Goal: Transaction & Acquisition: Subscribe to service/newsletter

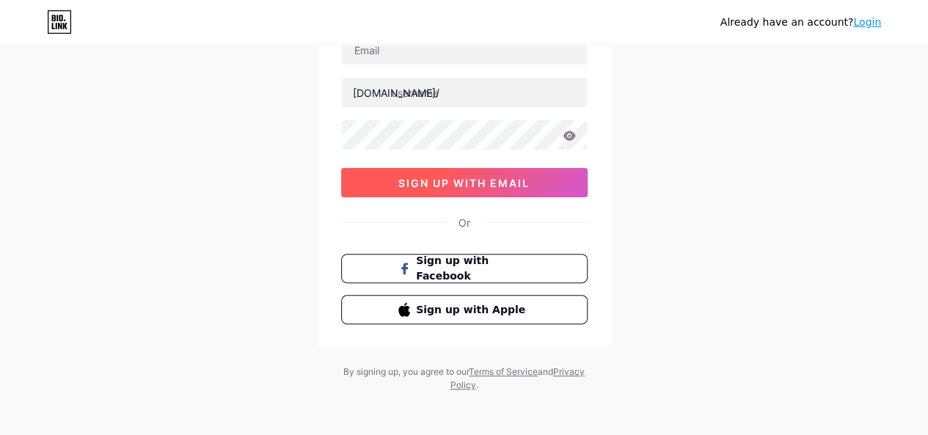
scroll to position [125, 0]
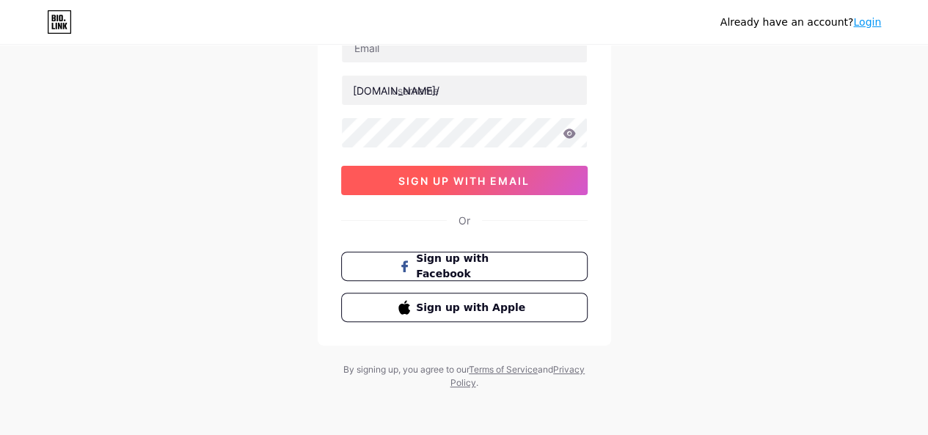
click at [472, 183] on span "sign up with email" at bounding box center [463, 181] width 131 height 12
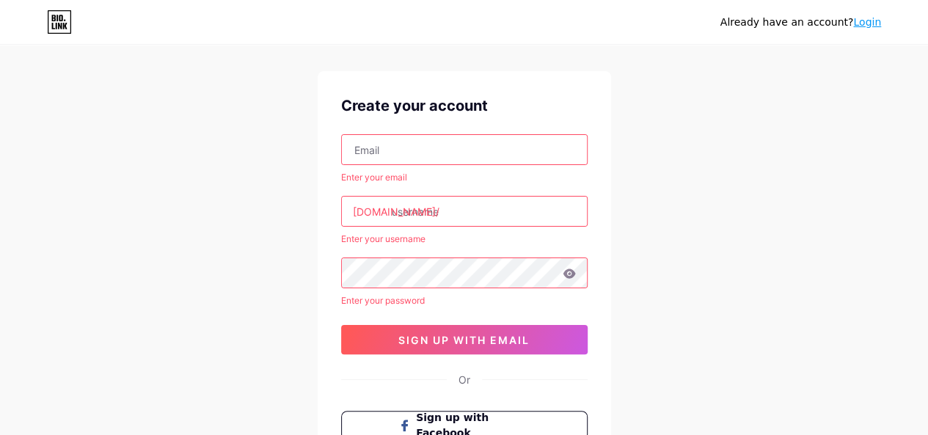
scroll to position [22, 0]
click at [419, 218] on input "text" at bounding box center [464, 211] width 245 height 29
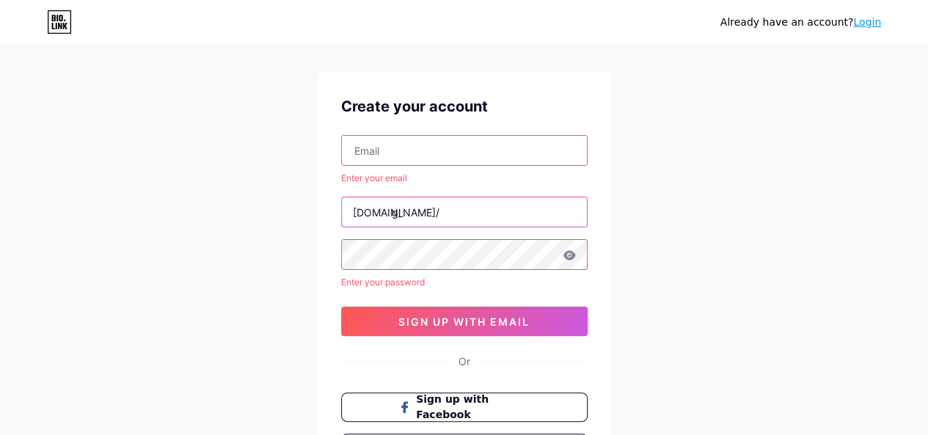
type input "g"
type input "promoglab"
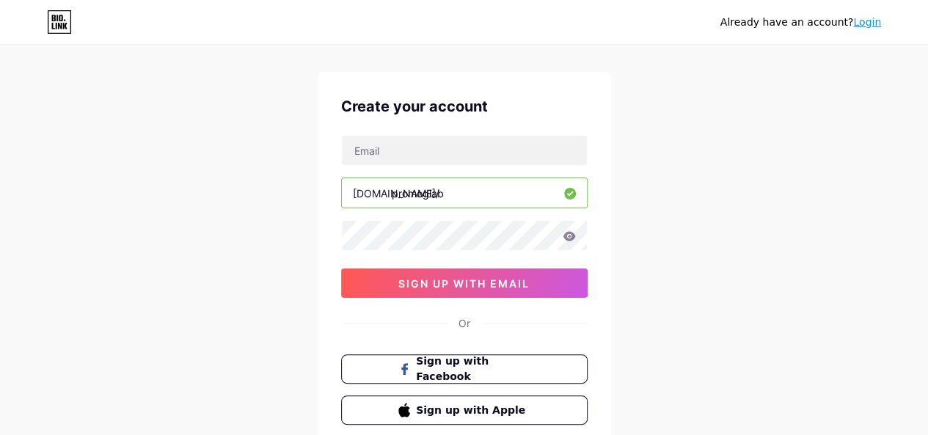
click at [406, 168] on div "[DOMAIN_NAME]/ promoglab 0cAFcWeA5G7pz8j5NGOcpbDh5XD3wa_wh-JQqkIK9DE0uN1f6W5o7w…" at bounding box center [464, 216] width 246 height 163
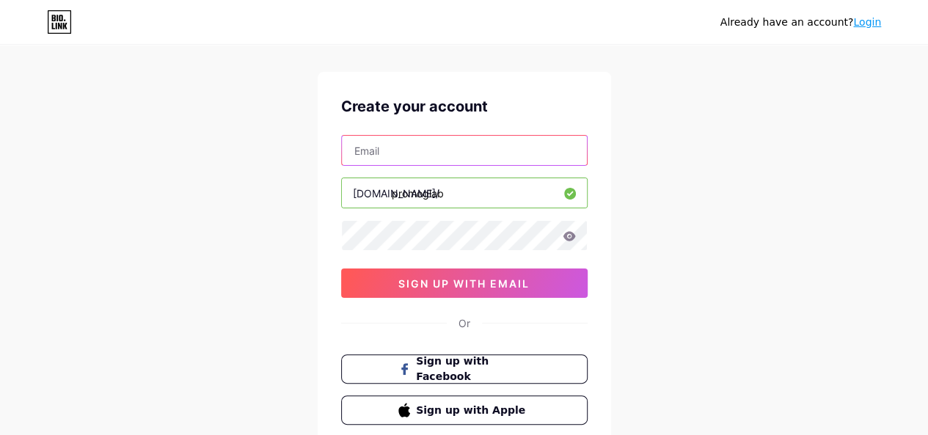
click at [373, 146] on input "text" at bounding box center [464, 150] width 245 height 29
click at [424, 156] on input "text" at bounding box center [464, 150] width 245 height 29
paste input "[EMAIL_ADDRESS][DOMAIN_NAME]"
type input "[EMAIL_ADDRESS][DOMAIN_NAME]"
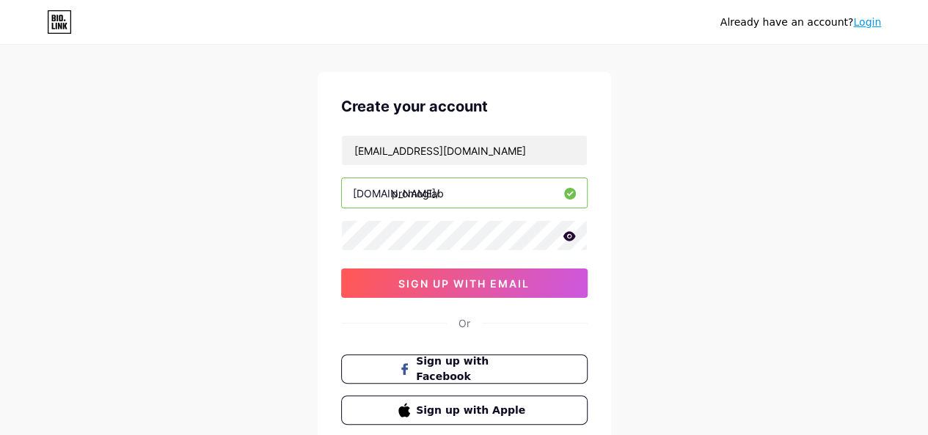
click at [463, 252] on div "[EMAIL_ADDRESS][DOMAIN_NAME] [DOMAIN_NAME]/ promoglab 0cAFcWeA5G7pz8j5NGOcpbDh5…" at bounding box center [464, 216] width 246 height 163
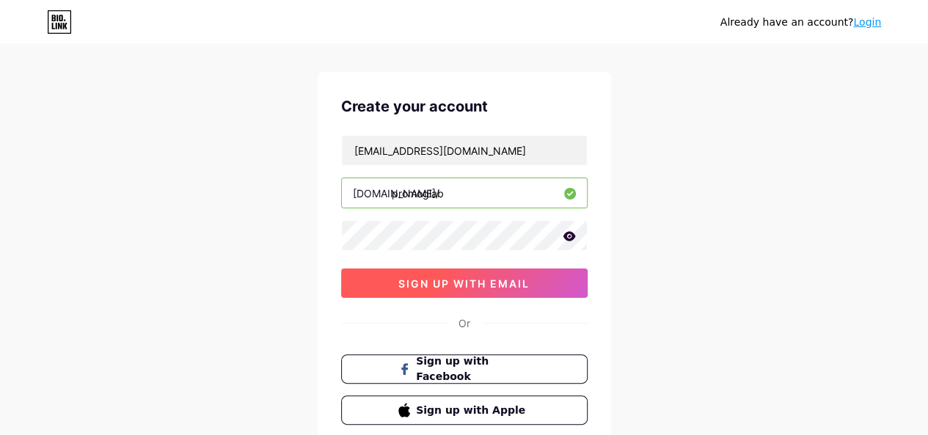
click at [467, 273] on button "sign up with email" at bounding box center [464, 282] width 246 height 29
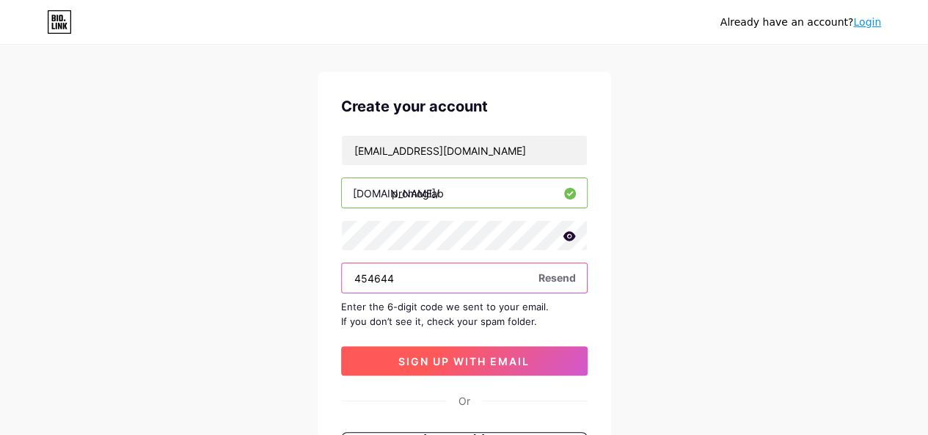
type input "454644"
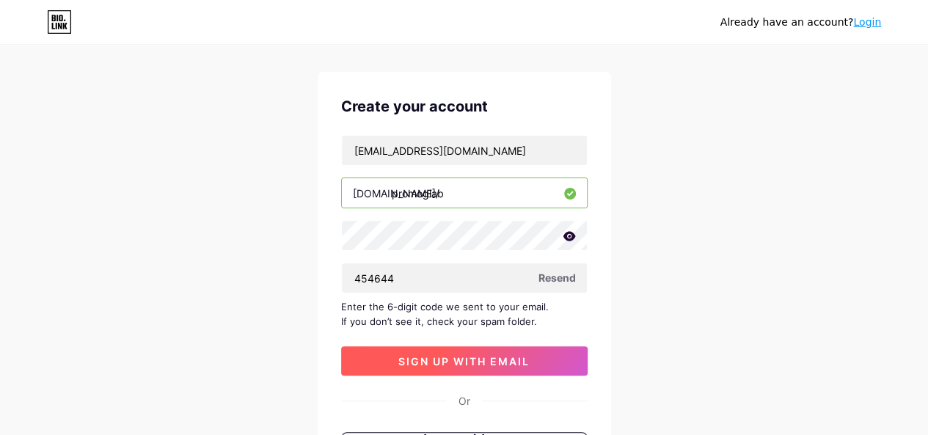
click at [524, 363] on span "sign up with email" at bounding box center [463, 361] width 131 height 12
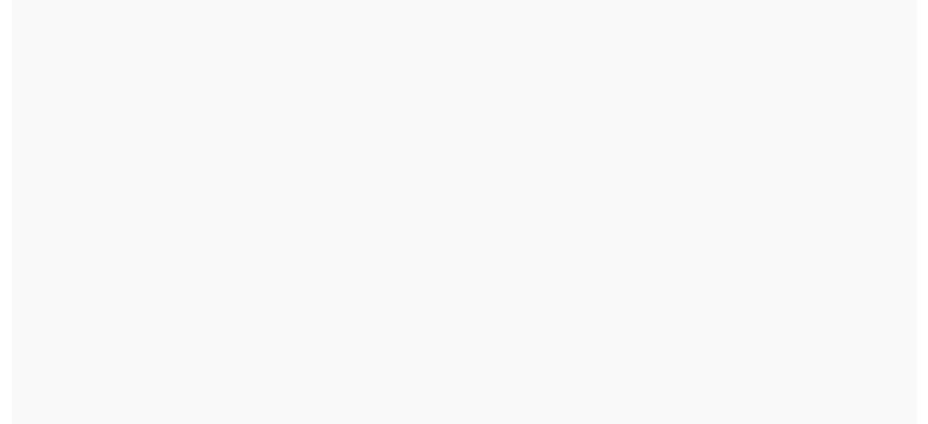
scroll to position [0, 0]
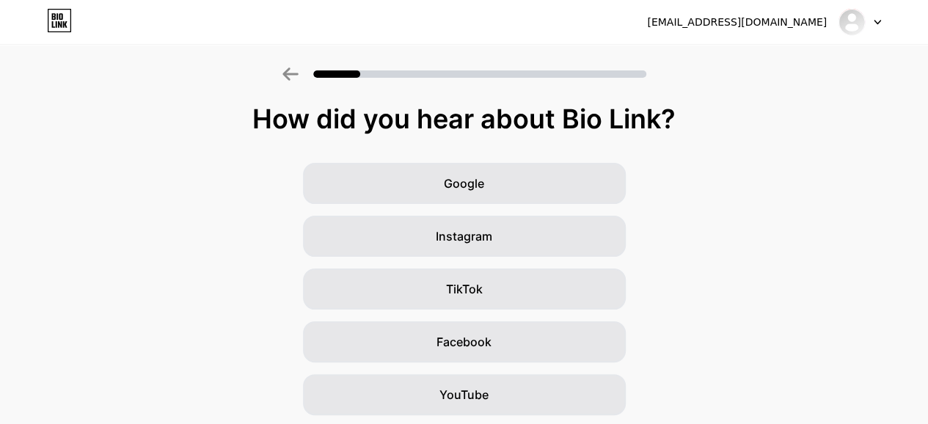
click at [737, 210] on div "Google Instagram TikTok Facebook YouTube Twitter/X Friends/family Other" at bounding box center [464, 368] width 928 height 411
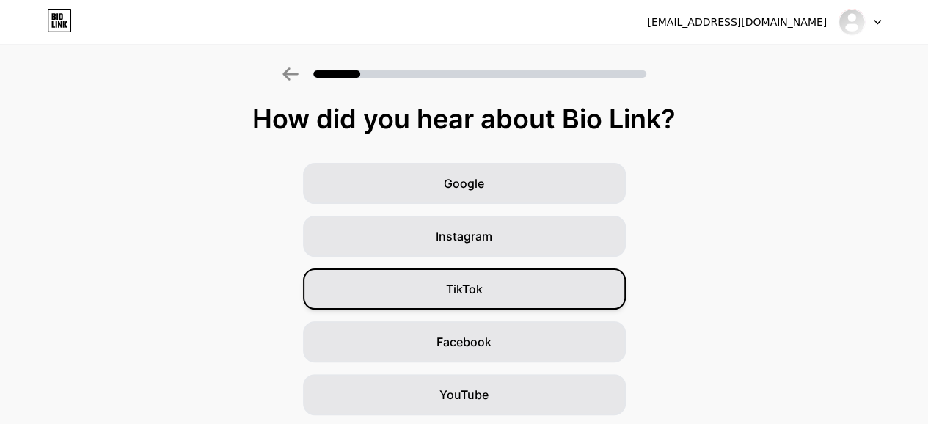
click at [499, 291] on div "TikTok" at bounding box center [464, 288] width 323 height 41
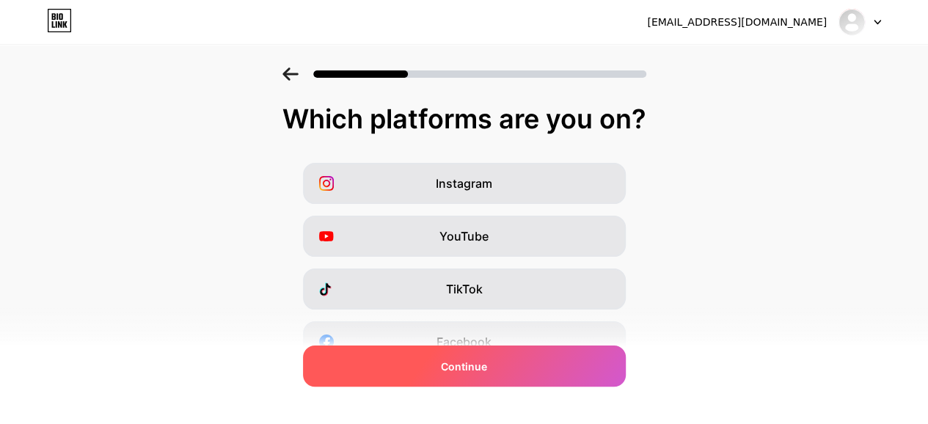
click at [516, 366] on div "Continue" at bounding box center [464, 365] width 323 height 41
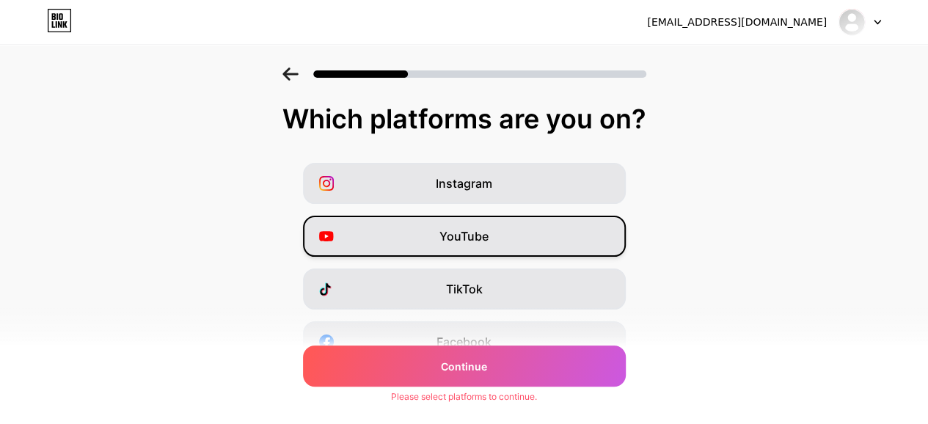
click at [451, 230] on span "YouTube" at bounding box center [463, 236] width 49 height 18
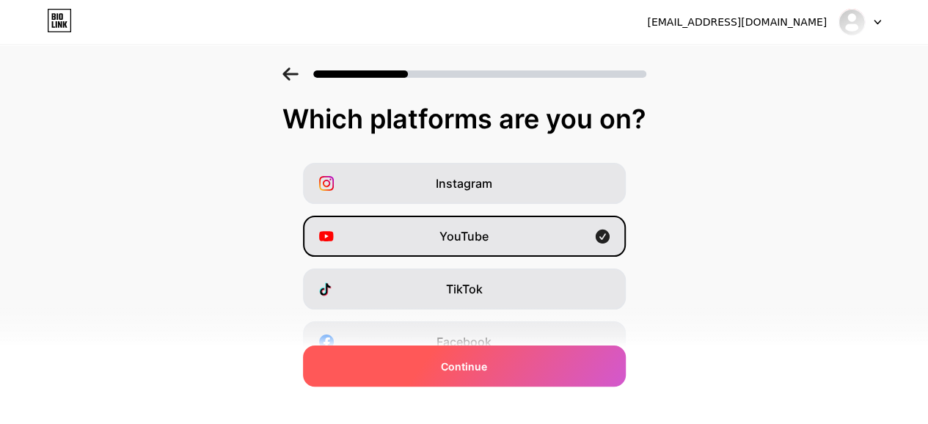
click at [495, 362] on div "Continue" at bounding box center [464, 365] width 323 height 41
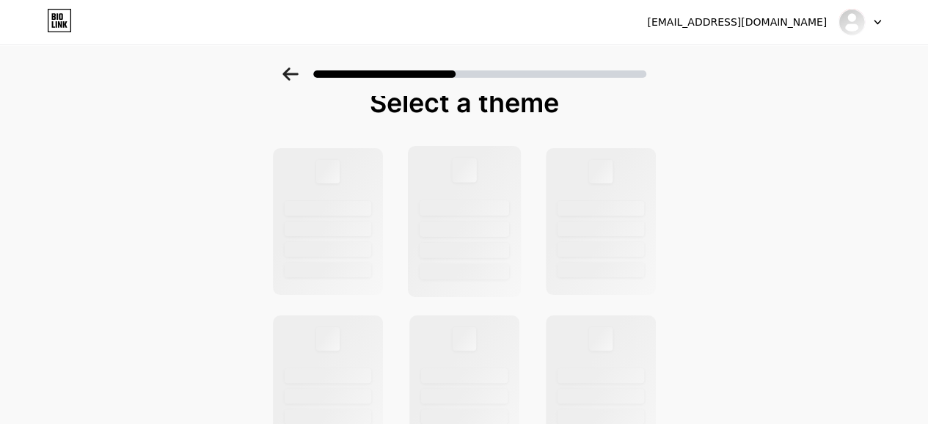
scroll to position [17, 0]
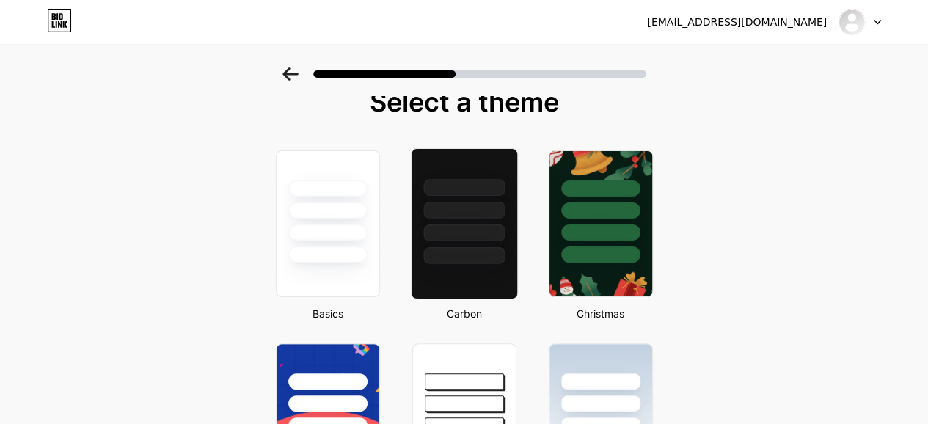
click at [453, 249] on div at bounding box center [463, 255] width 81 height 17
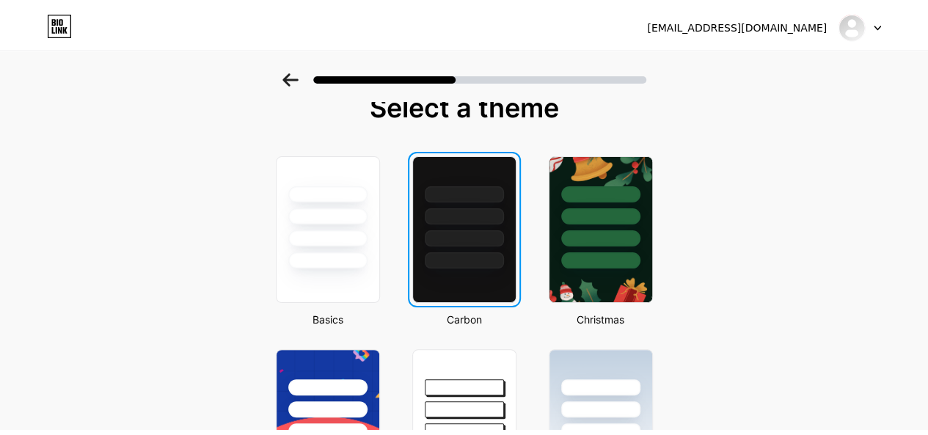
scroll to position [0, 0]
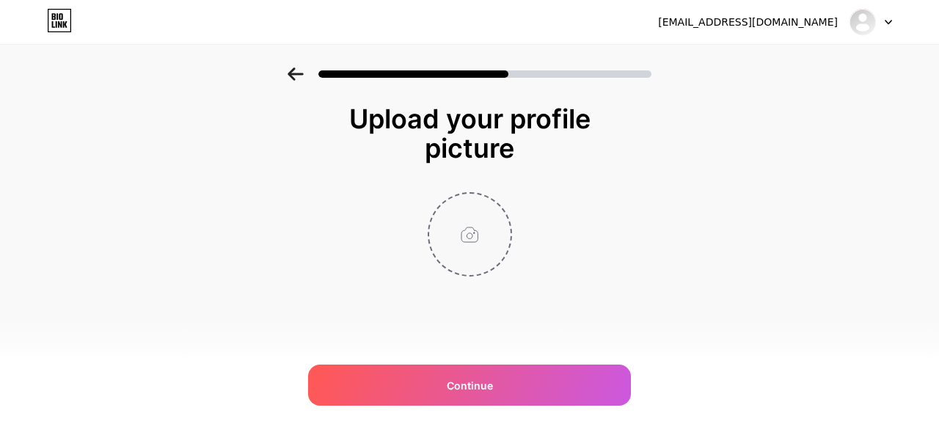
click at [483, 236] on input "file" at bounding box center [469, 234] width 81 height 81
type input "C:\fakepath\funny kitty.png"
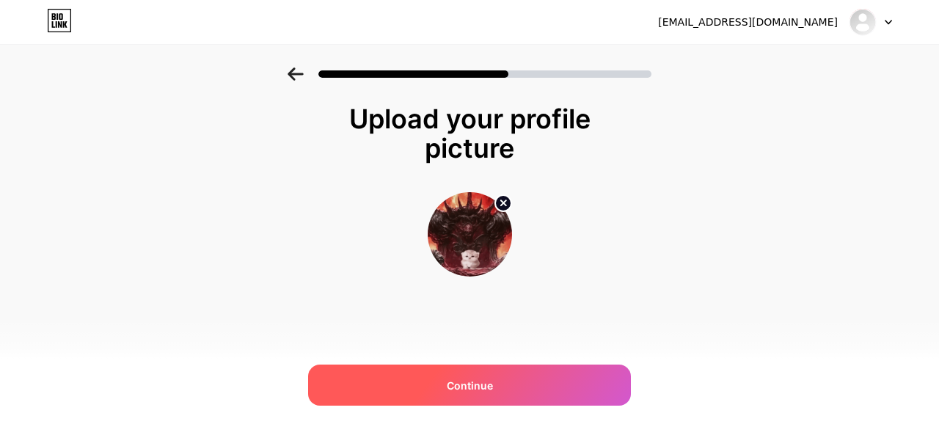
click at [507, 381] on div "Continue" at bounding box center [469, 384] width 323 height 41
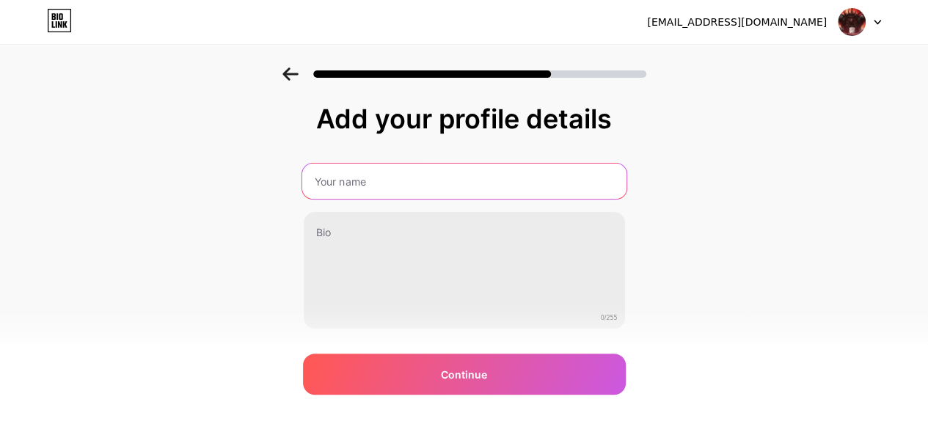
click at [357, 184] on input "text" at bounding box center [463, 181] width 324 height 35
type input "Roblox"
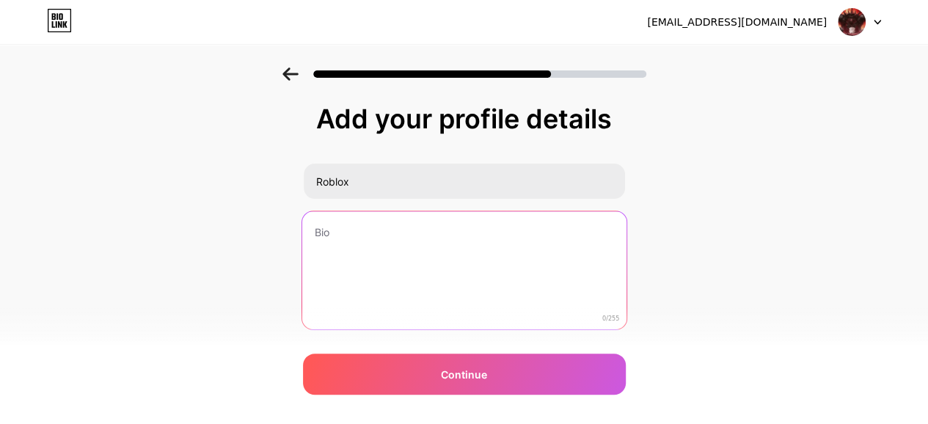
click at [378, 238] on textarea at bounding box center [463, 271] width 324 height 120
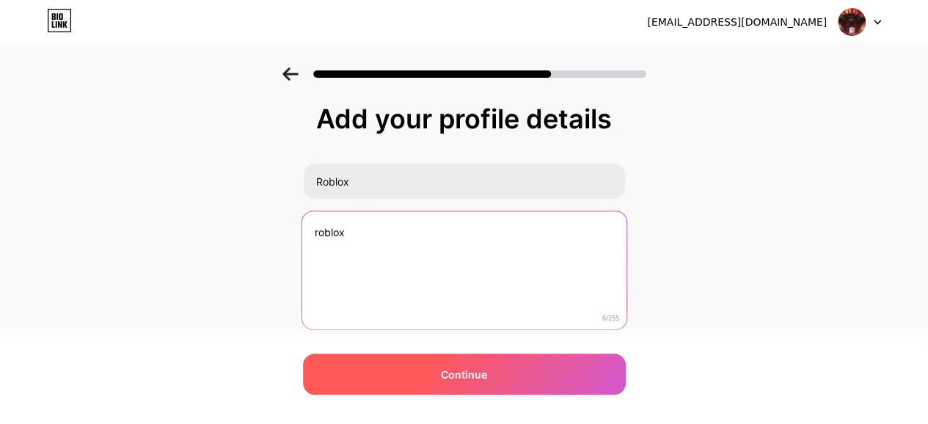
type textarea "roblox"
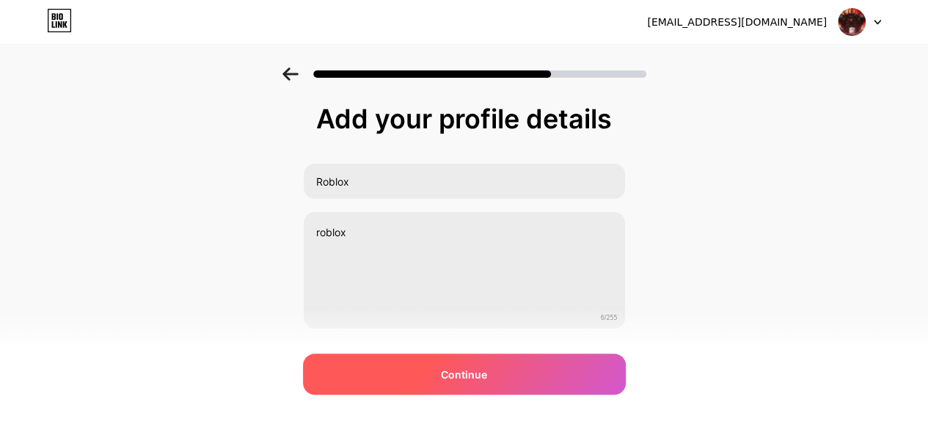
click at [480, 368] on span "Continue" at bounding box center [464, 374] width 46 height 15
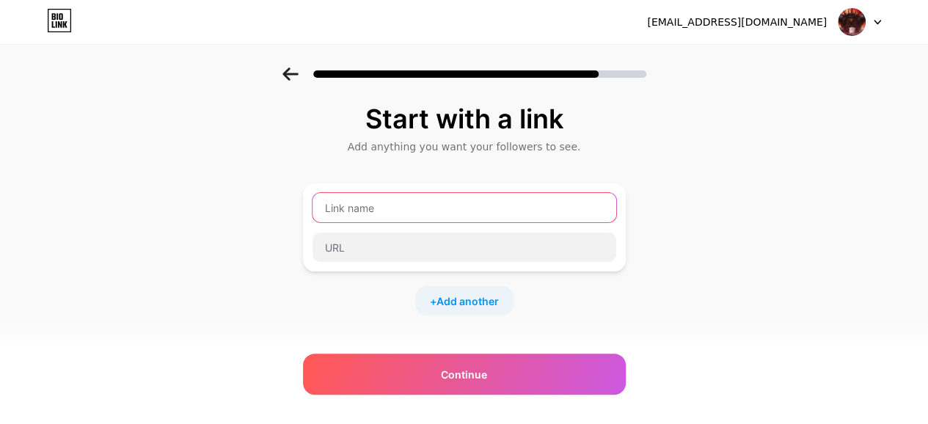
click at [353, 210] on input "text" at bounding box center [464, 207] width 304 height 29
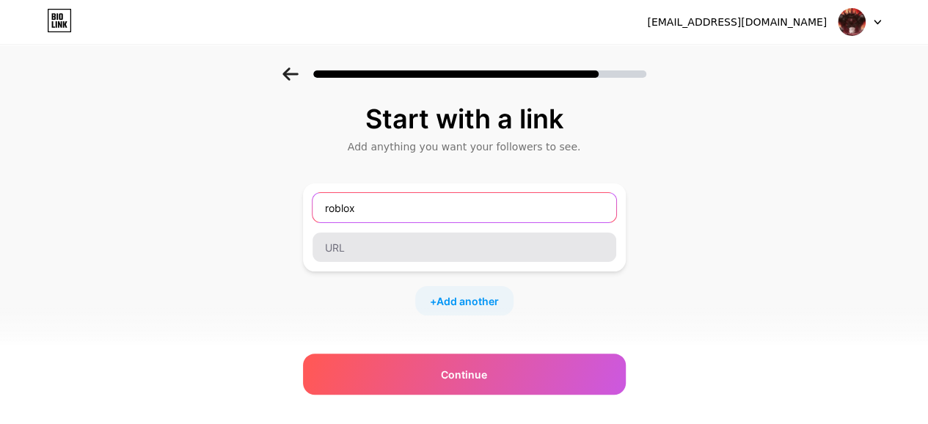
type input "roblox"
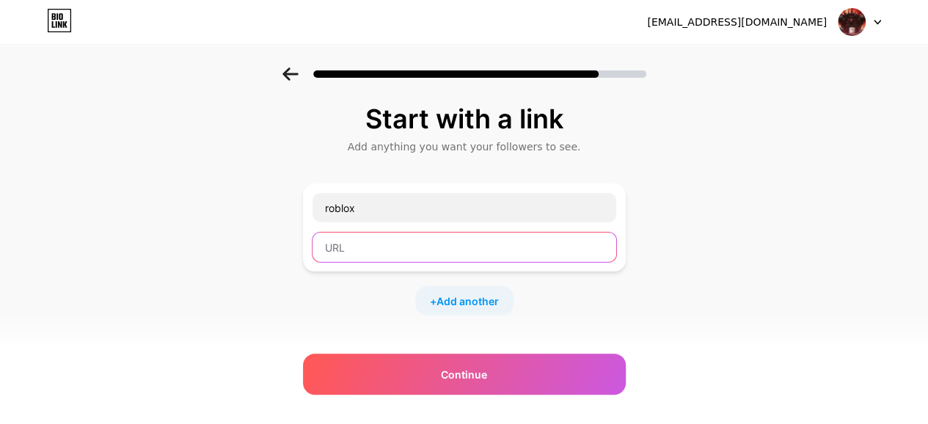
click at [368, 256] on input "text" at bounding box center [464, 246] width 304 height 29
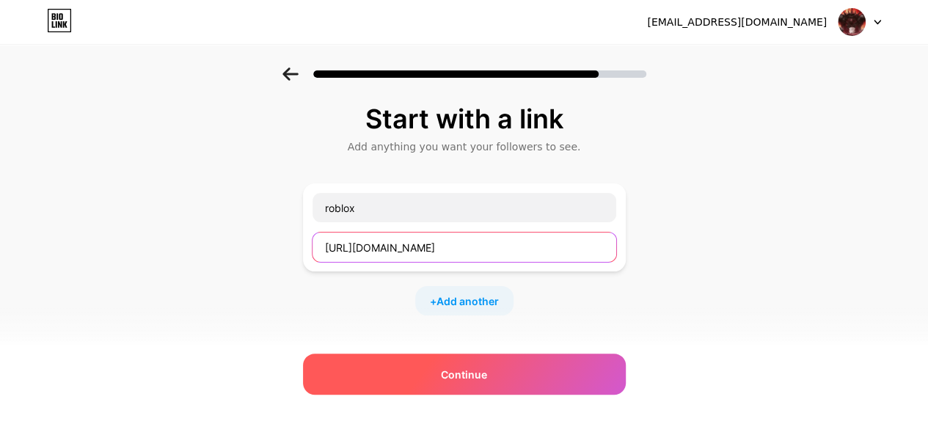
type input "[URL][DOMAIN_NAME]"
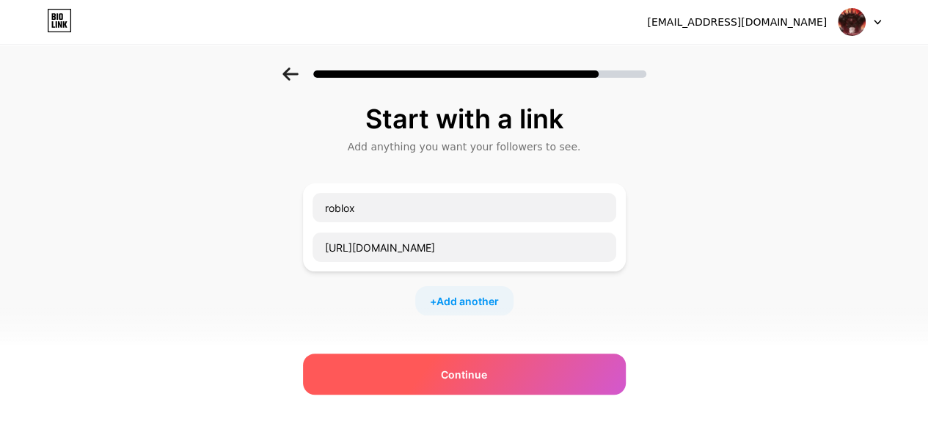
click at [505, 362] on div "Continue" at bounding box center [464, 373] width 323 height 41
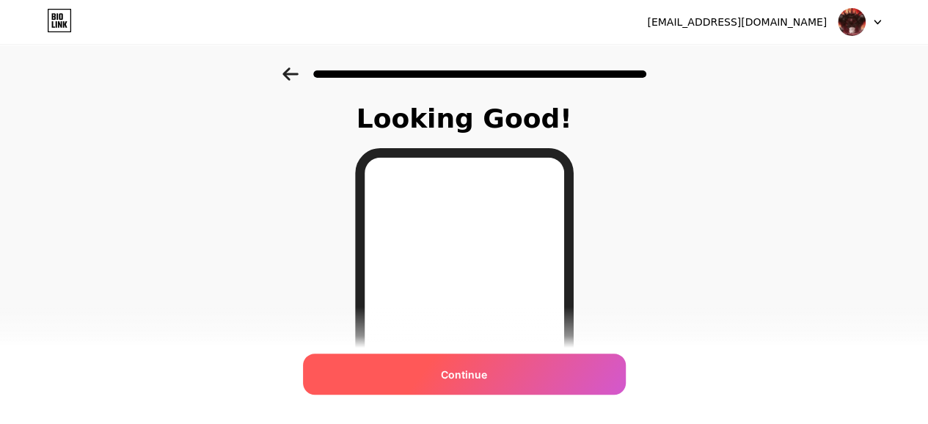
click at [548, 376] on div "Continue" at bounding box center [464, 373] width 323 height 41
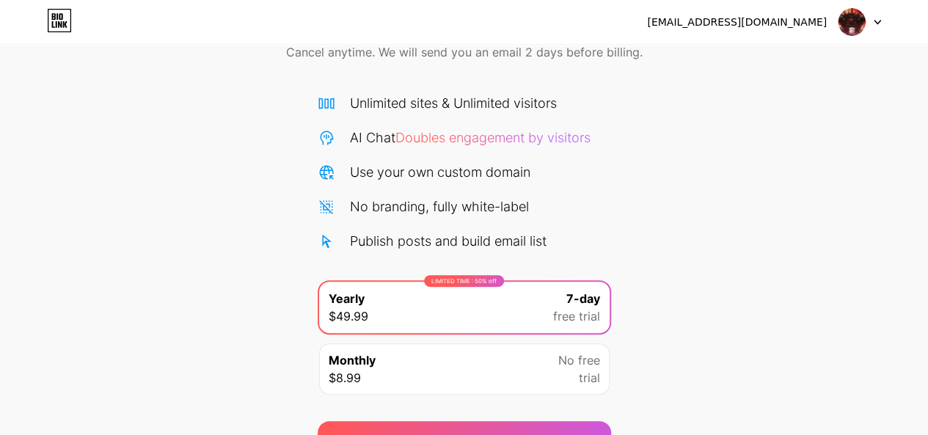
scroll to position [154, 0]
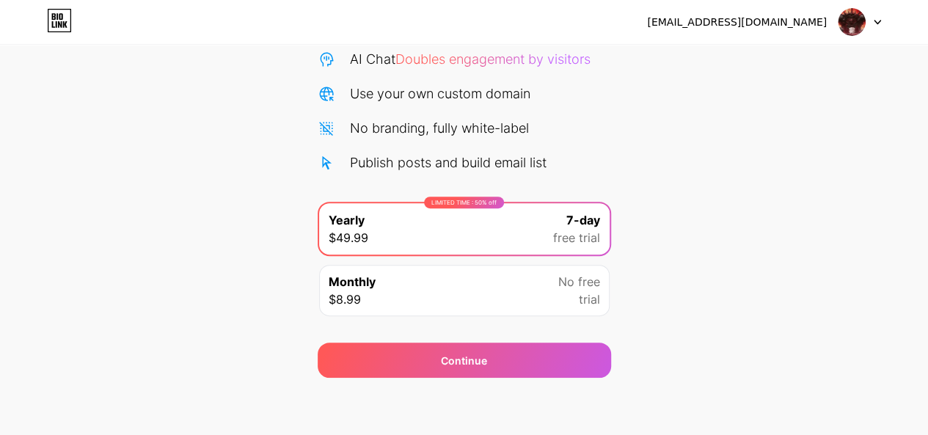
click at [846, 17] on img at bounding box center [851, 22] width 28 height 28
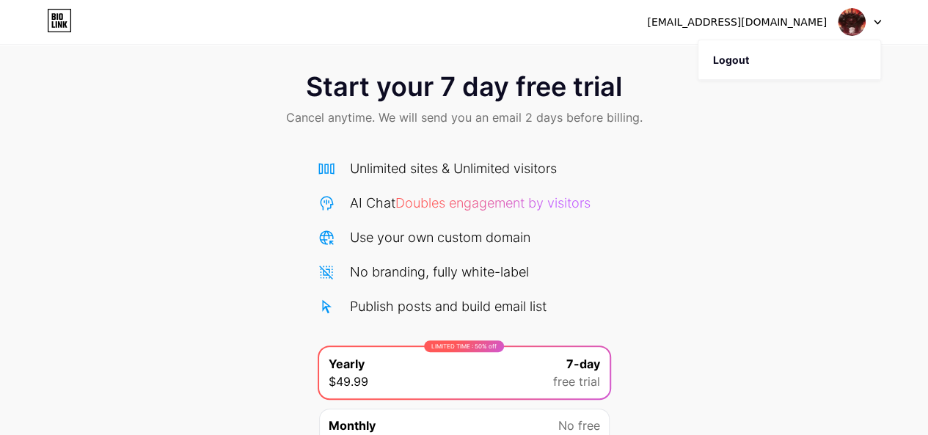
scroll to position [0, 0]
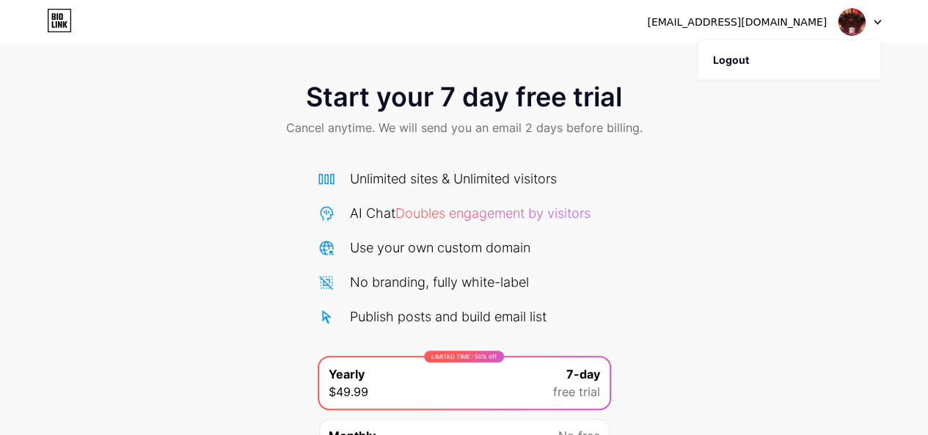
click at [619, 183] on div "Start your 7 day free trial Cancel anytime. We will send you an email 2 days be…" at bounding box center [464, 299] width 928 height 464
click at [516, 140] on div "Start your 7 day free trial Cancel anytime. We will send you an email 2 days be…" at bounding box center [464, 110] width 928 height 87
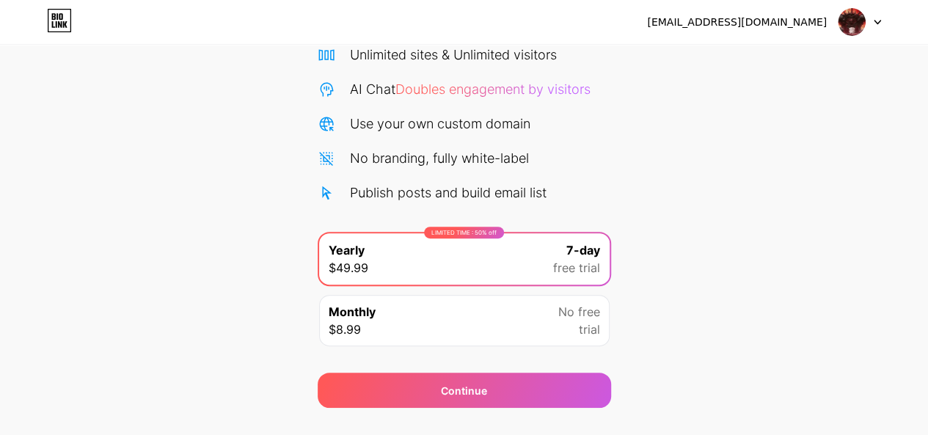
scroll to position [154, 0]
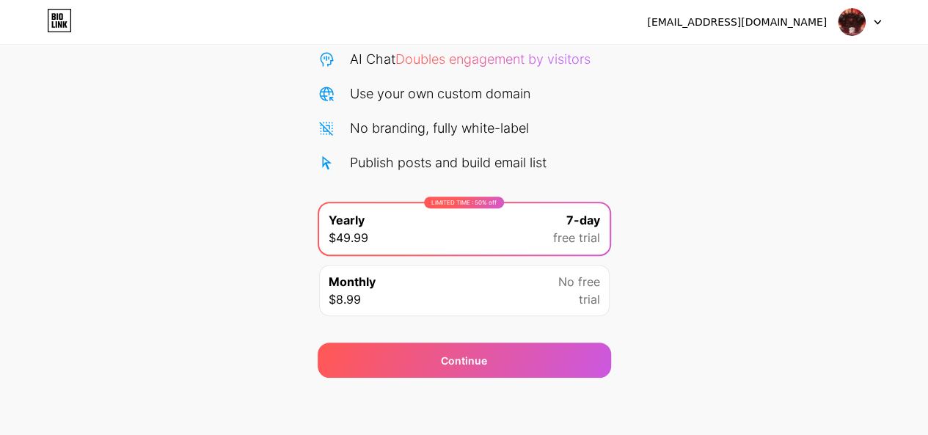
click at [477, 216] on div "LIMITED TIME : 50% off Yearly $49.99 7-day free trial" at bounding box center [464, 228] width 290 height 51
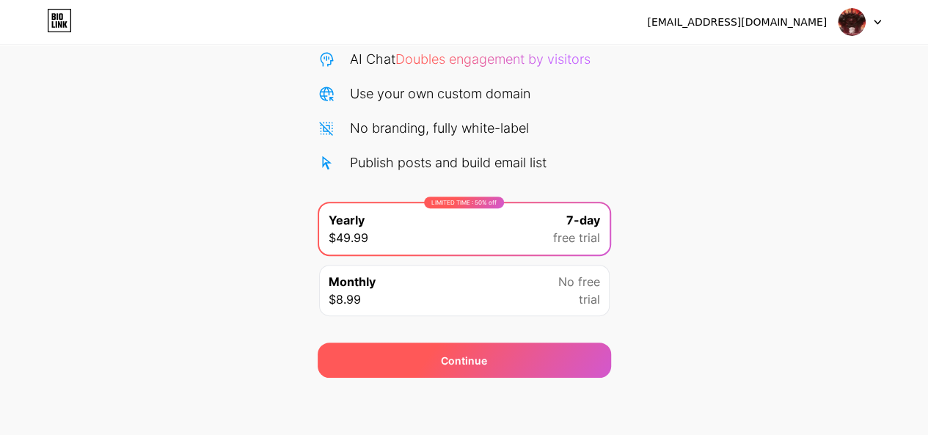
click at [475, 349] on div "Continue" at bounding box center [464, 359] width 293 height 35
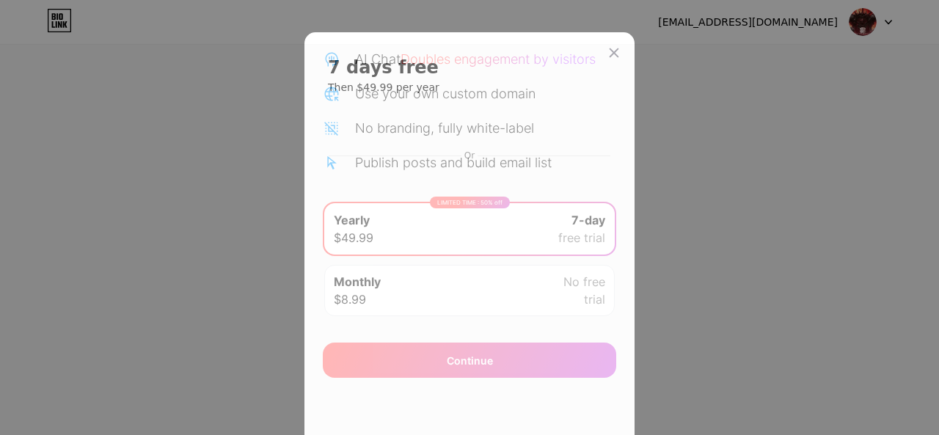
click at [608, 47] on icon at bounding box center [614, 53] width 12 height 12
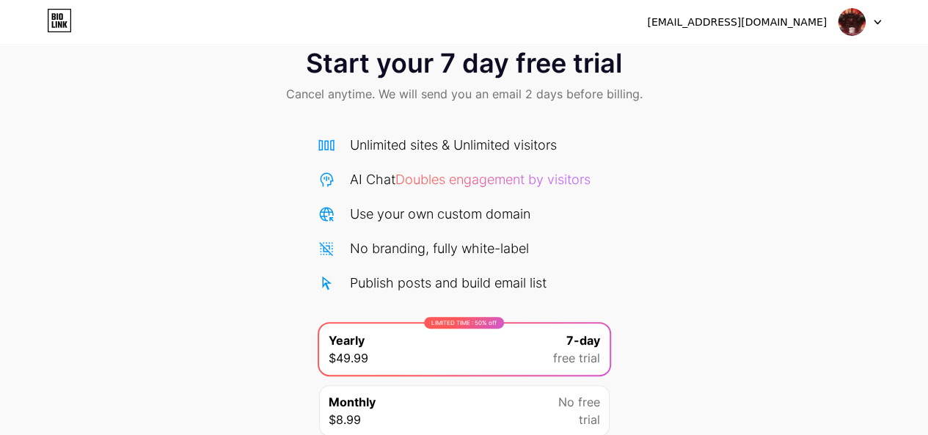
scroll to position [0, 0]
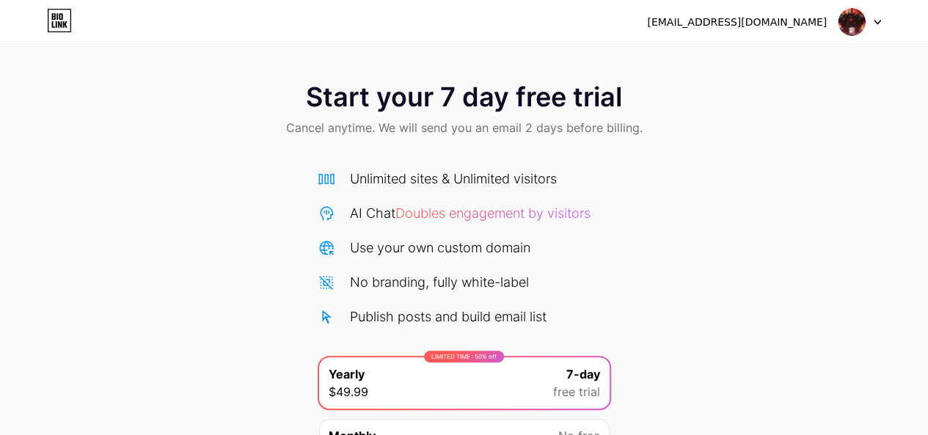
scroll to position [6, 0]
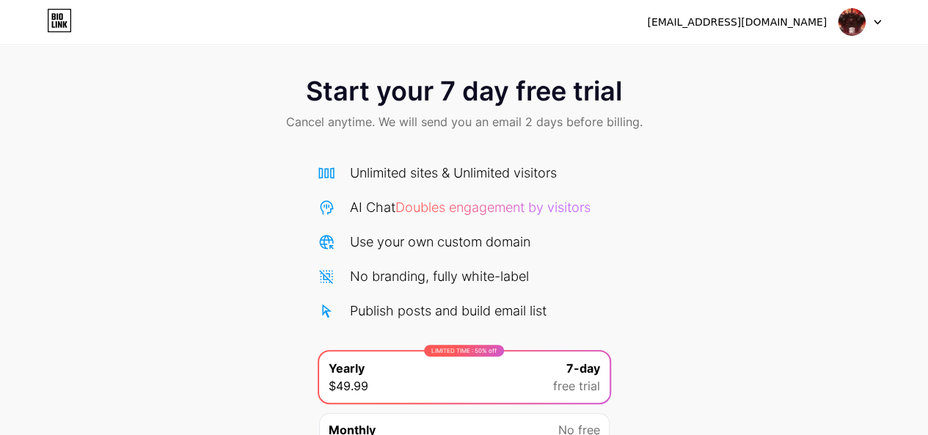
click at [370, 127] on span "Cancel anytime. We will send you an email 2 days before billing." at bounding box center [464, 122] width 356 height 18
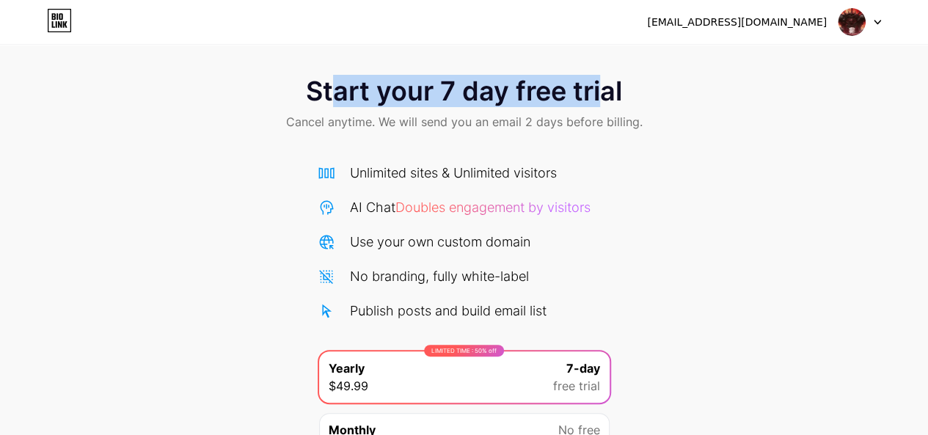
drag, startPoint x: 334, startPoint y: 87, endPoint x: 628, endPoint y: 89, distance: 294.1
click at [625, 89] on div "Start your 7 day free trial Cancel anytime. We will send you an email 2 days be…" at bounding box center [464, 105] width 928 height 87
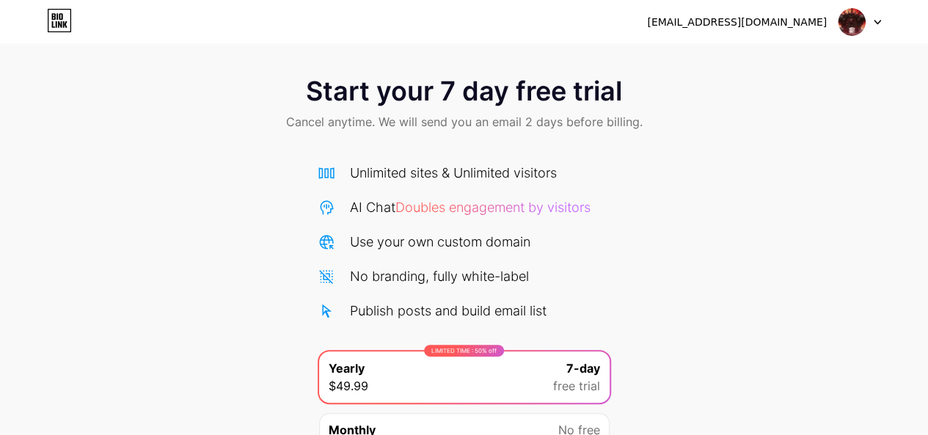
click at [657, 127] on div "Start your 7 day free trial Cancel anytime. We will send you an email 2 days be…" at bounding box center [464, 105] width 928 height 87
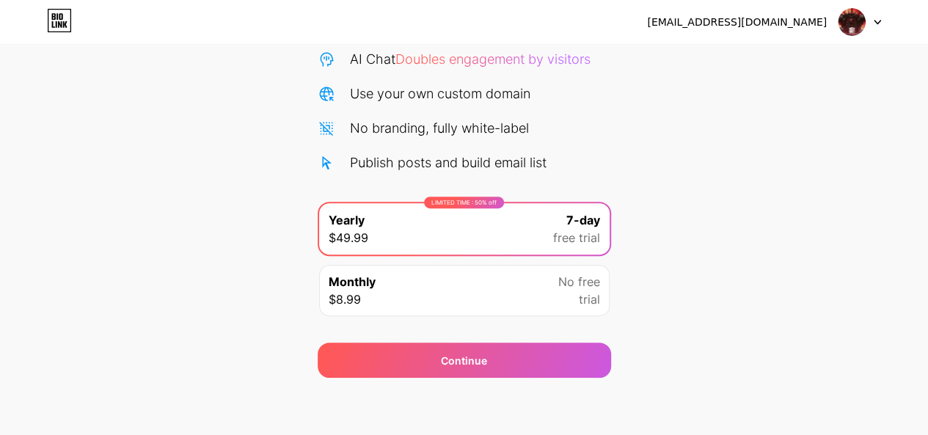
scroll to position [154, 0]
click at [843, 27] on img at bounding box center [851, 22] width 28 height 28
click at [839, 27] on img at bounding box center [851, 22] width 28 height 28
